Goal: Navigation & Orientation: Find specific page/section

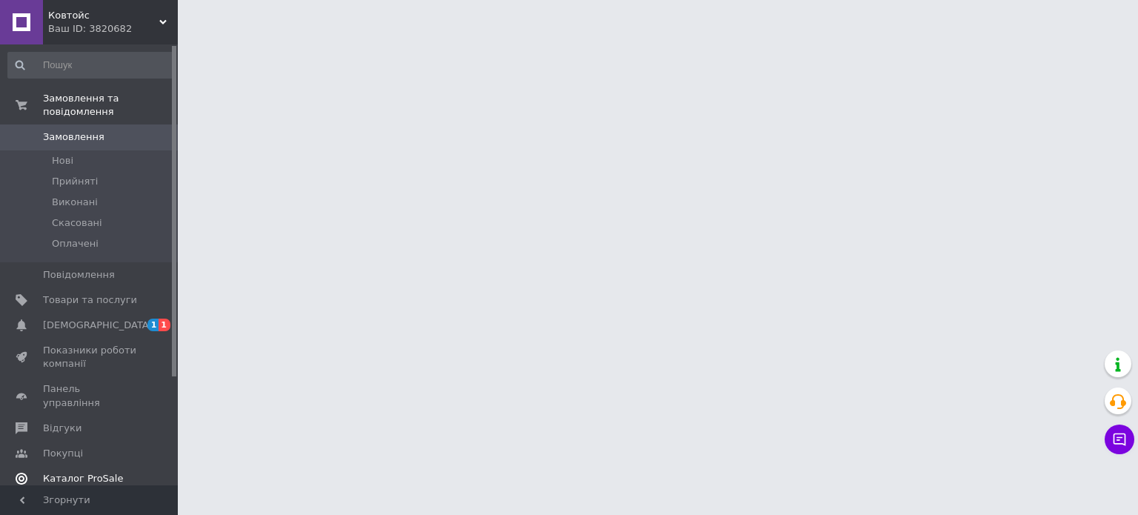
drag, startPoint x: 126, startPoint y: 319, endPoint x: 124, endPoint y: 310, distance: 9.2
click at [126, 317] on link "[DEMOGRAPHIC_DATA] 1 1" at bounding box center [91, 325] width 182 height 25
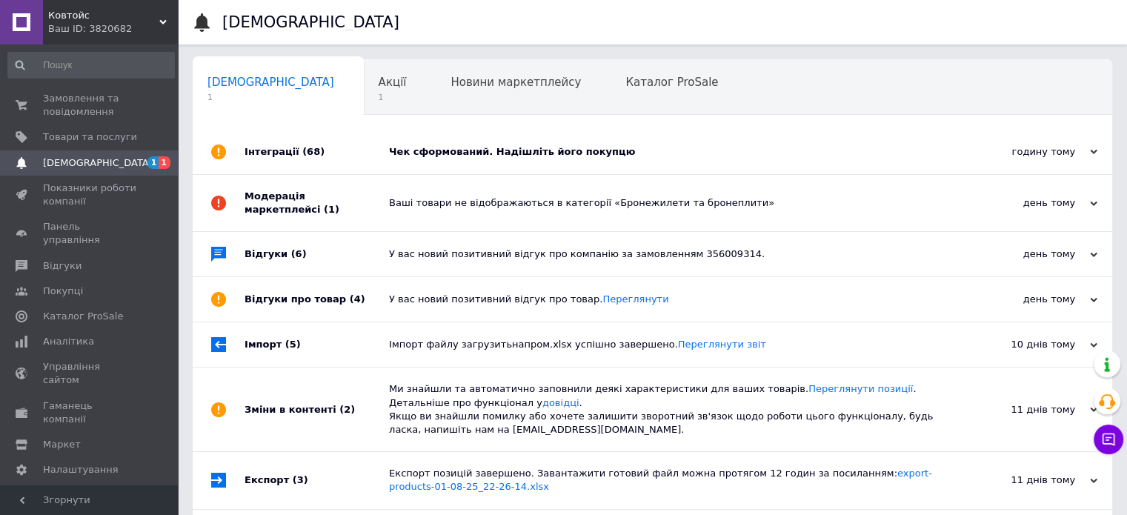
click at [451, 212] on div "Ваші товари не відображаються в категорії «Бронежилети та бронеплити»" at bounding box center [669, 203] width 560 height 56
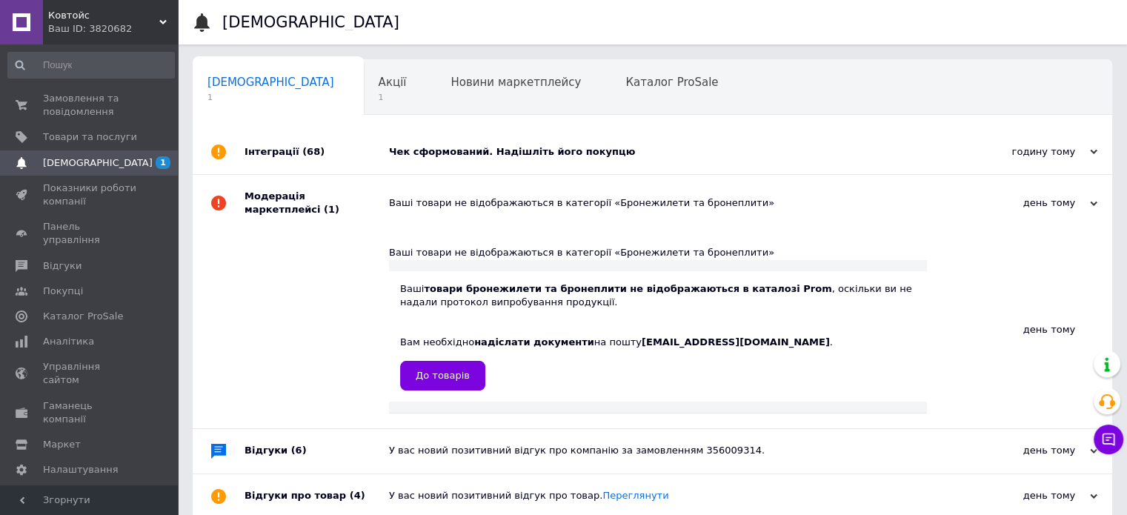
drag, startPoint x: 464, startPoint y: 197, endPoint x: 475, endPoint y: 182, distance: 19.1
click at [465, 196] on div "Ваші товари не відображаються в категорії «Бронежилети та бронеплити»" at bounding box center [669, 202] width 560 height 13
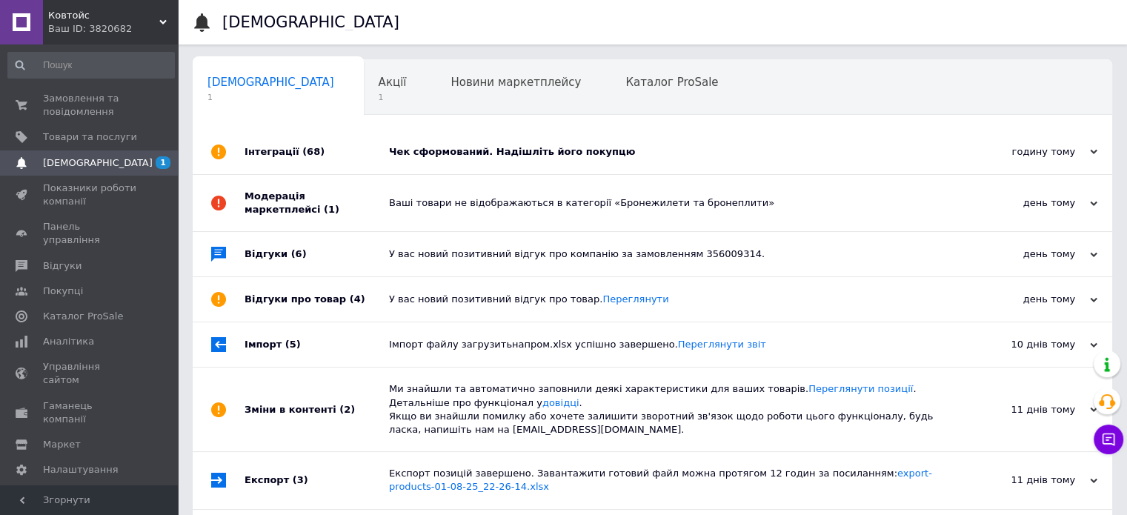
click at [482, 153] on div "Чек сформований. Надішліть його покупцю" at bounding box center [669, 151] width 560 height 13
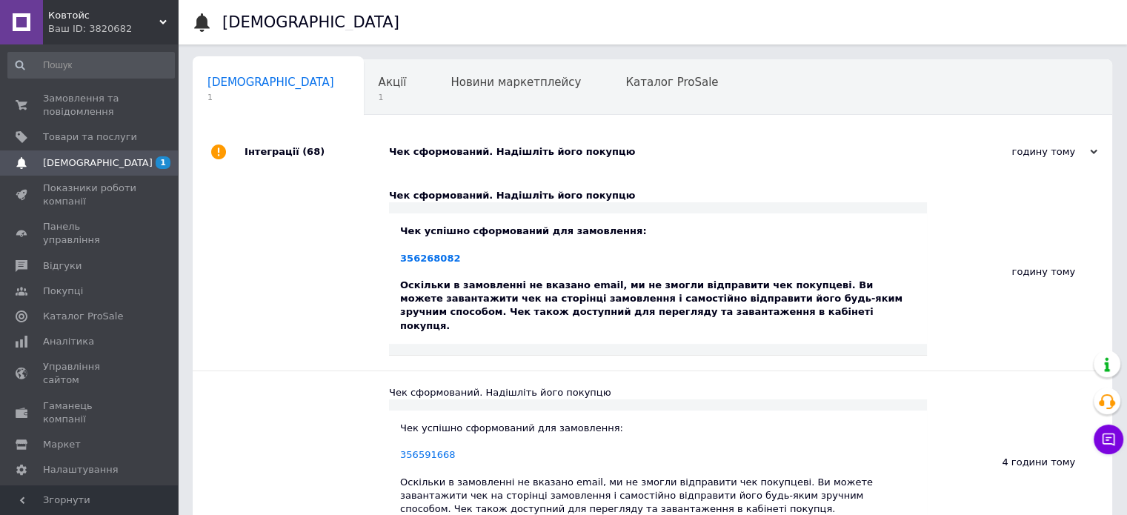
drag, startPoint x: 479, startPoint y: 153, endPoint x: 388, endPoint y: 145, distance: 91.4
click at [479, 153] on div "Чек сформований. Надішліть його покупцю" at bounding box center [669, 151] width 560 height 13
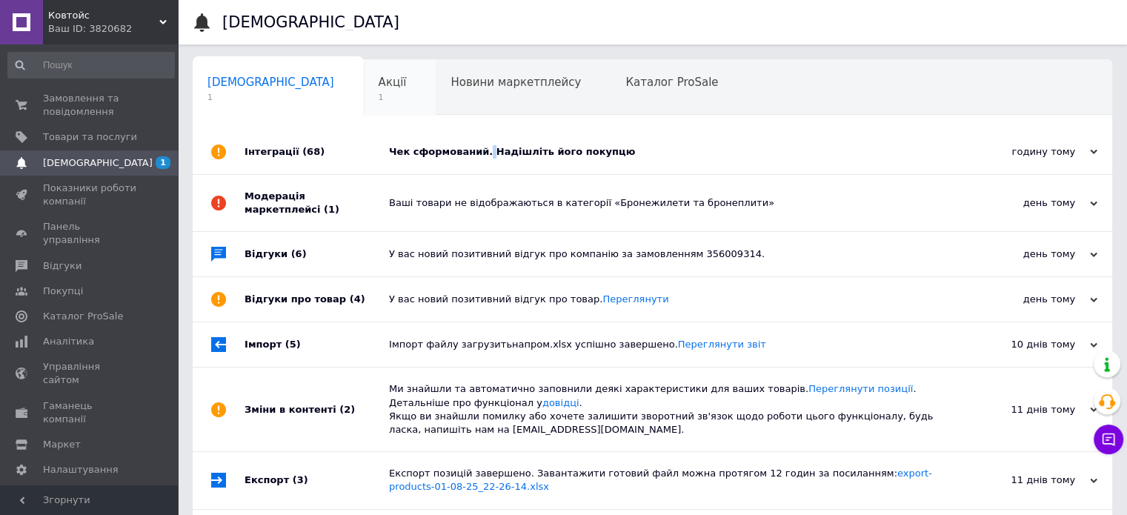
click at [379, 86] on span "Акції" at bounding box center [393, 82] width 28 height 13
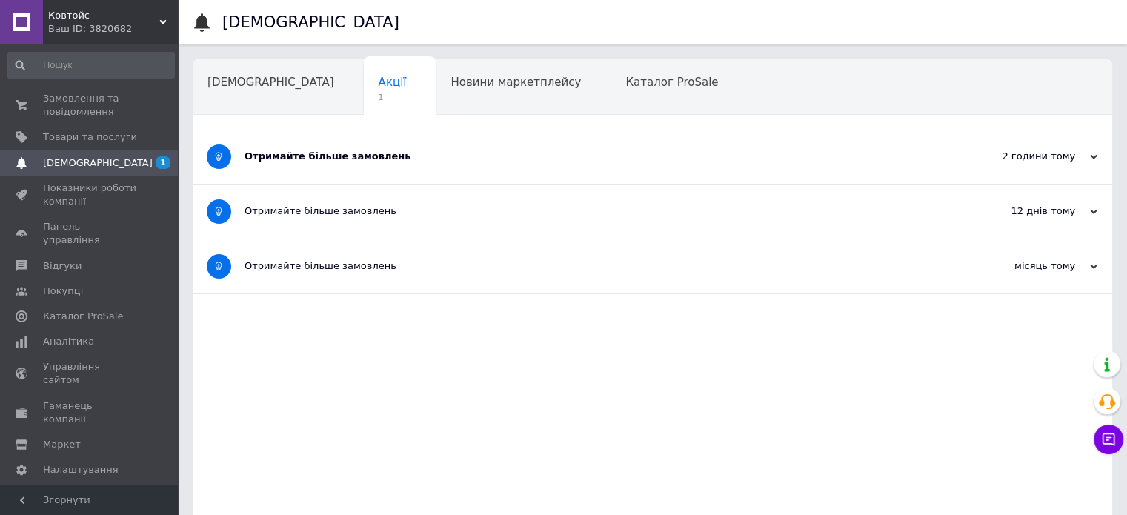
click at [403, 157] on div "Отримайте більше замовлень" at bounding box center [597, 156] width 705 height 13
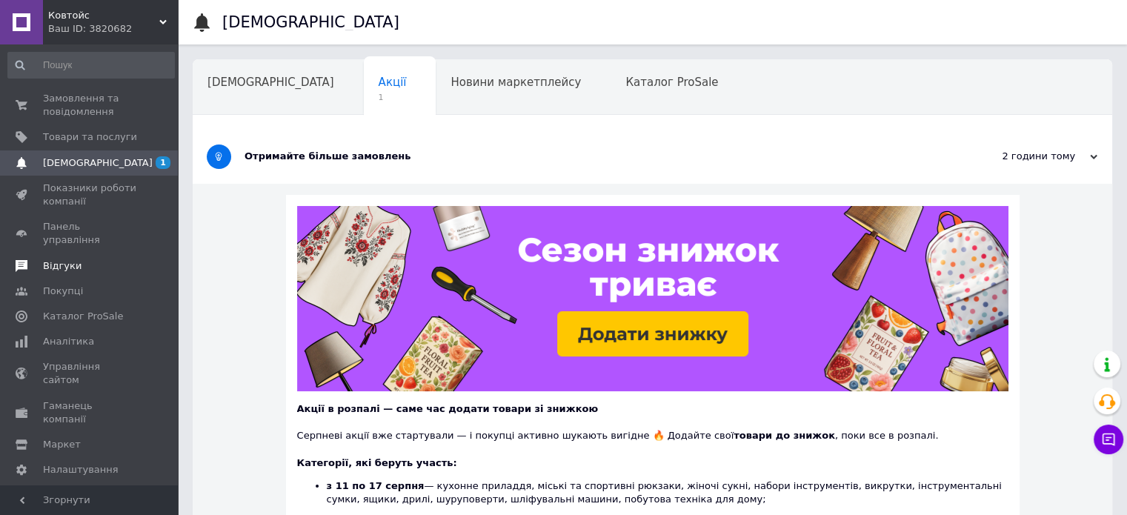
click at [74, 259] on link "Відгуки" at bounding box center [91, 265] width 182 height 25
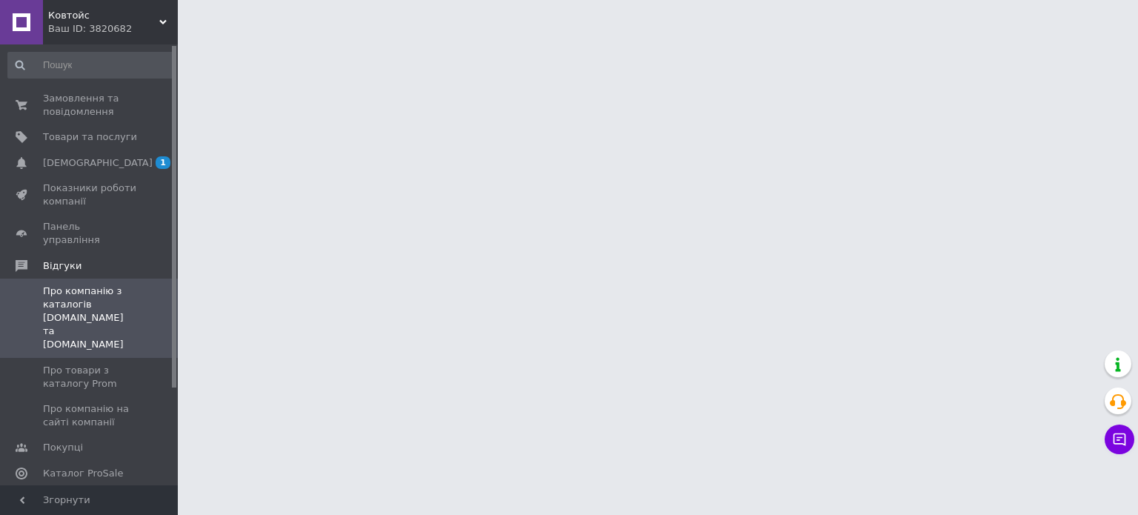
click at [89, 492] on span "Аналітика" at bounding box center [90, 498] width 94 height 13
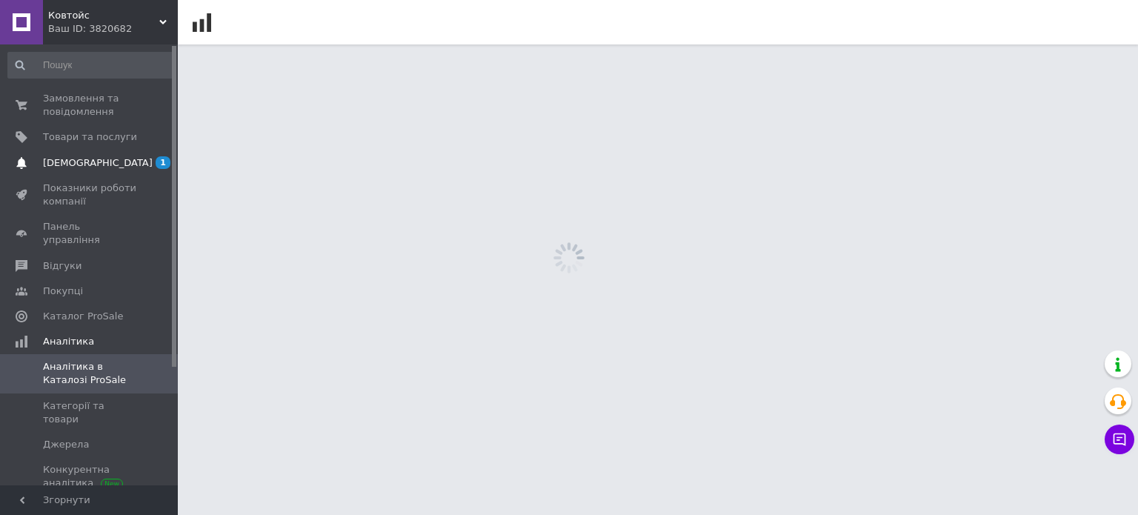
click at [73, 168] on span "[DEMOGRAPHIC_DATA]" at bounding box center [98, 162] width 110 height 13
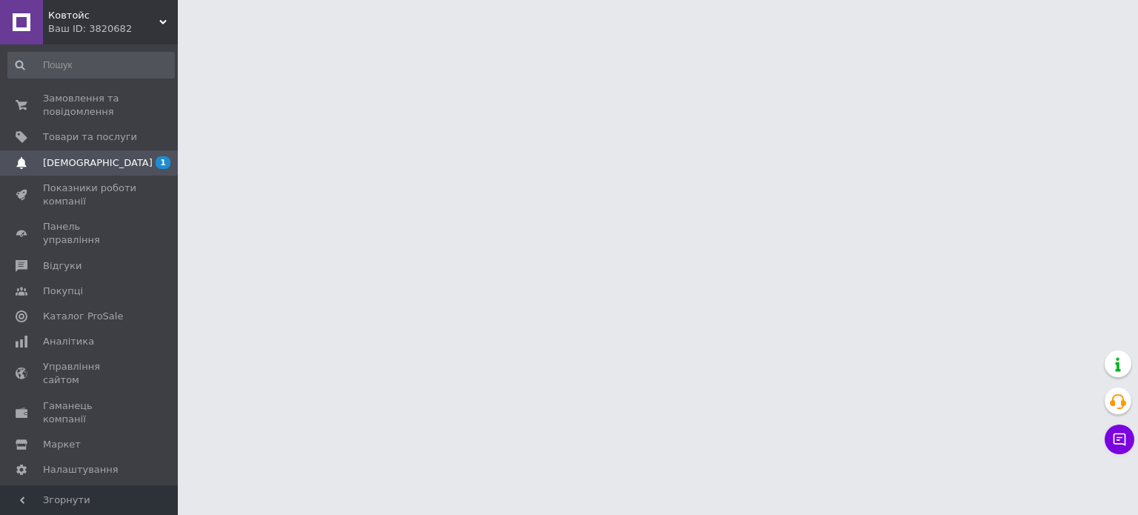
click at [328, 37] on html "Ковтойс Ваш ID: 3820682 Сайт Ковтойс Кабінет покупця Перевірити стан системи Ст…" at bounding box center [569, 18] width 1138 height 37
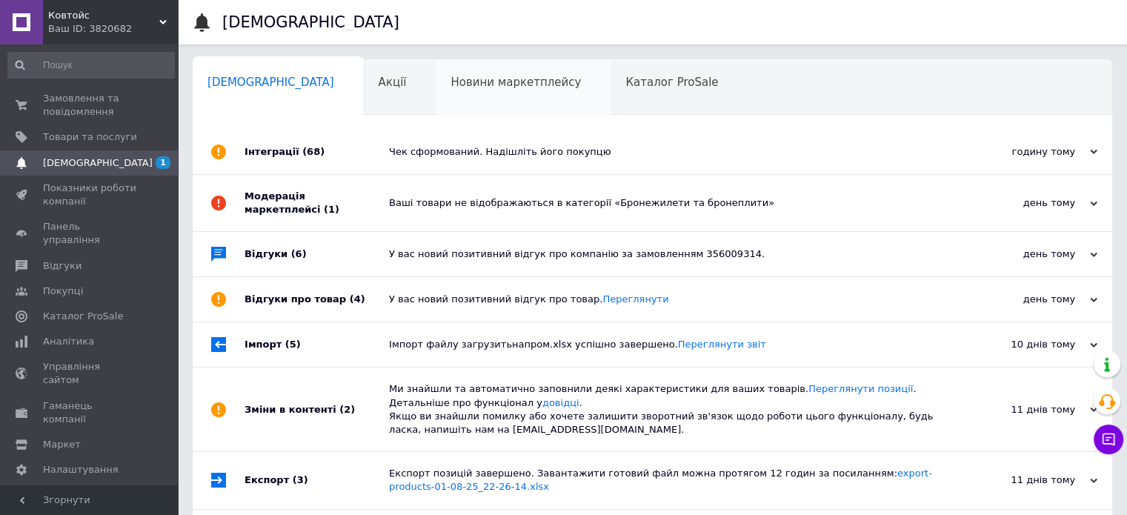
click at [436, 102] on div "Новини маркетплейсу 0" at bounding box center [523, 88] width 175 height 56
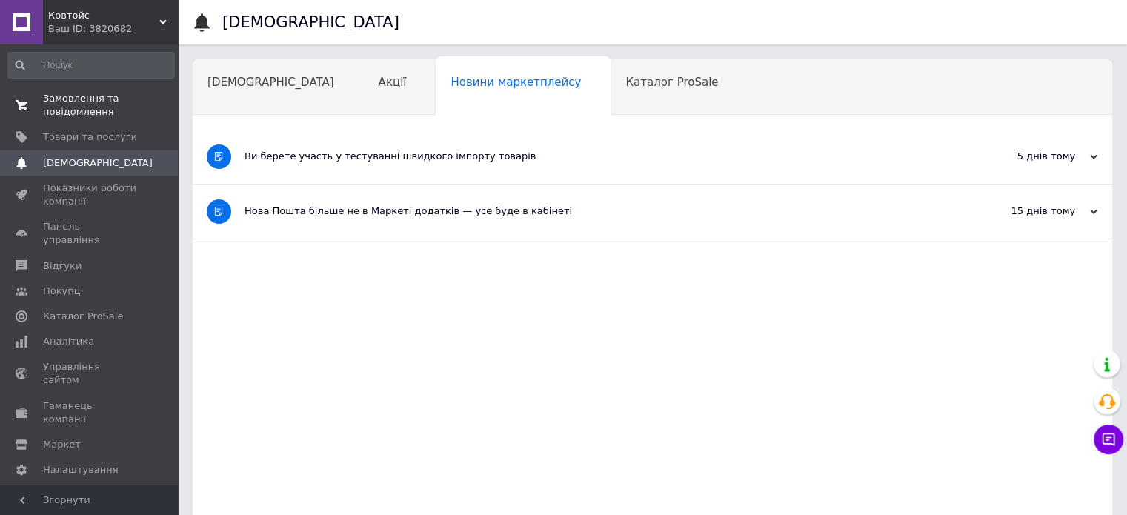
click at [101, 96] on span "Замовлення та повідомлення" at bounding box center [90, 105] width 94 height 27
